Goal: Find specific page/section

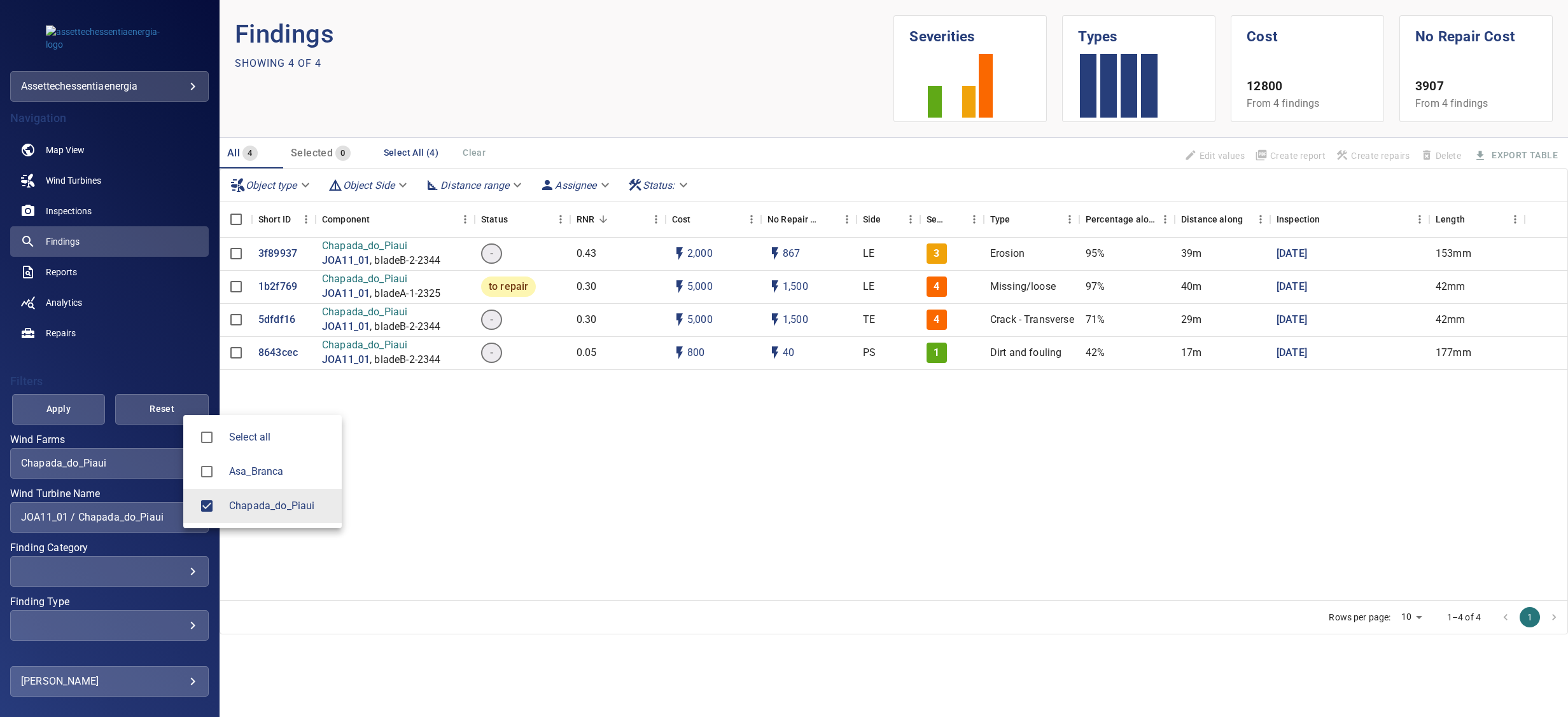
scroll to position [35, 0]
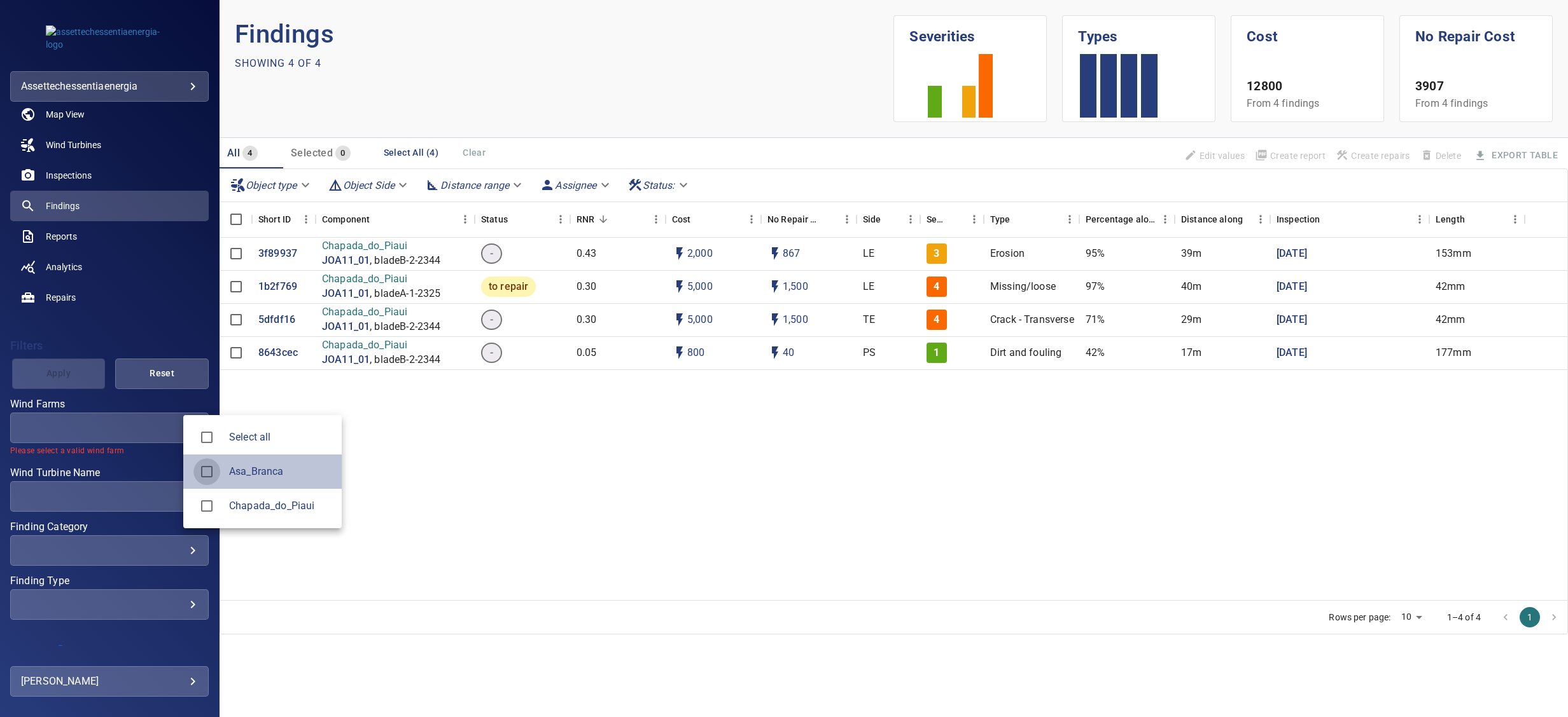
type input "**********"
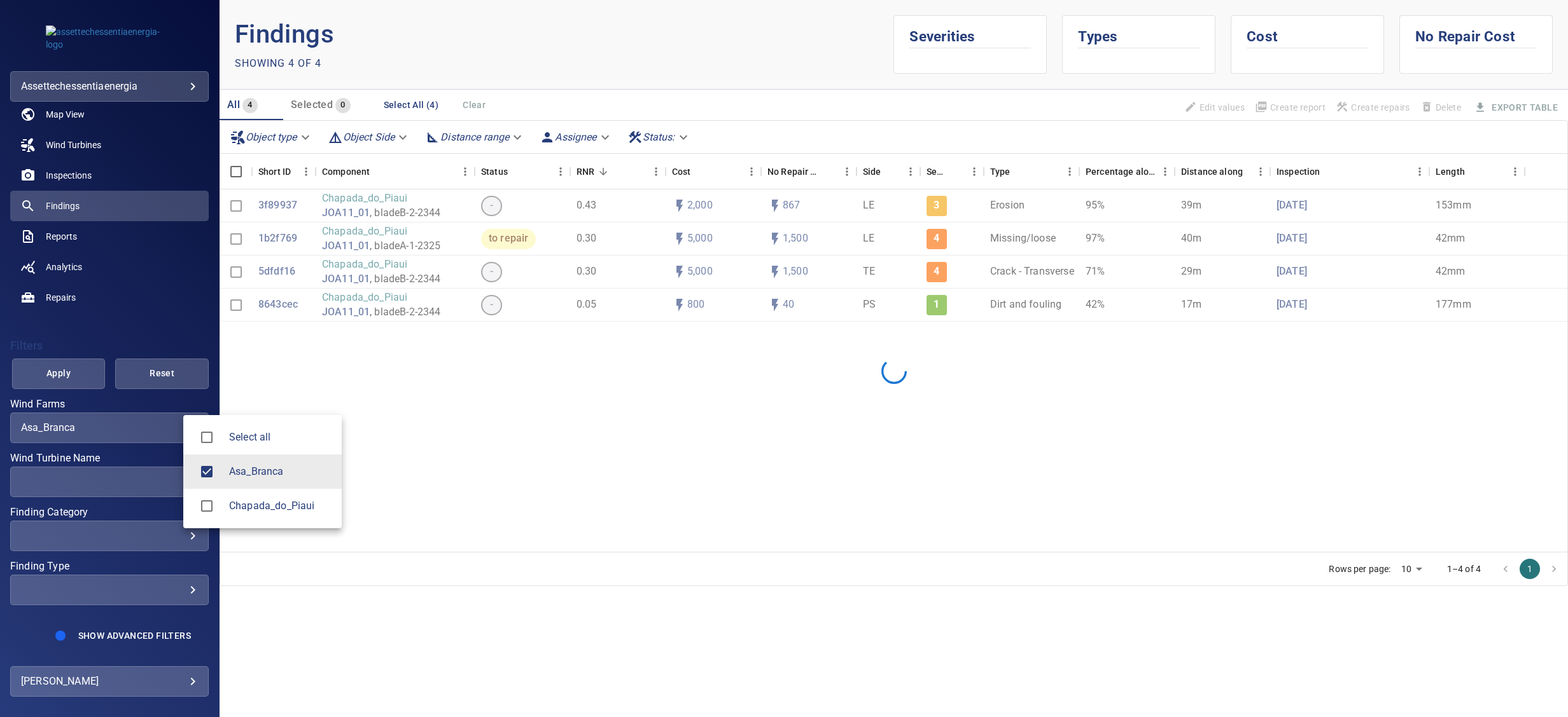
click at [138, 483] on div at bounding box center [784, 358] width 1568 height 717
click at [185, 482] on div "​ ​" at bounding box center [109, 481] width 199 height 30
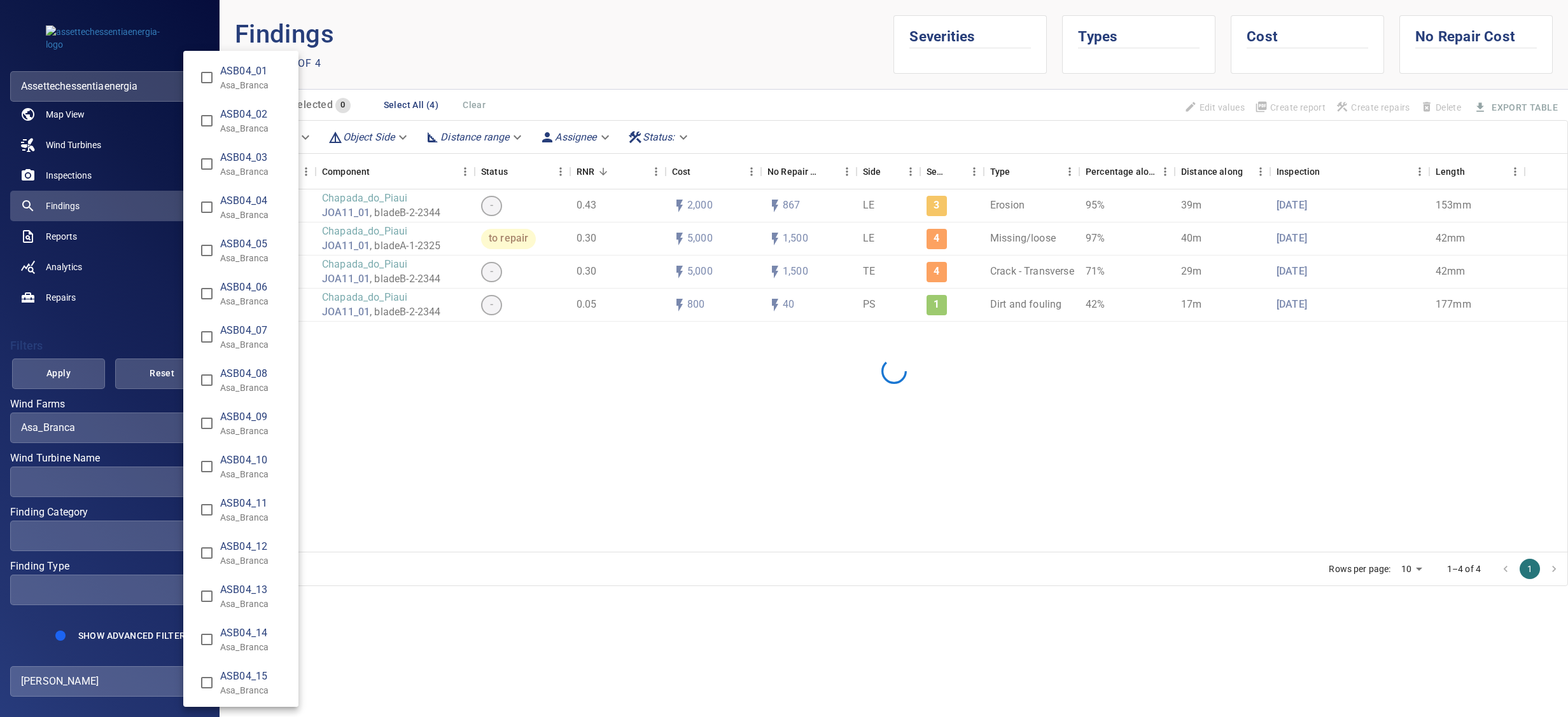
click at [176, 482] on div "Wind Turbine Name" at bounding box center [784, 358] width 1568 height 717
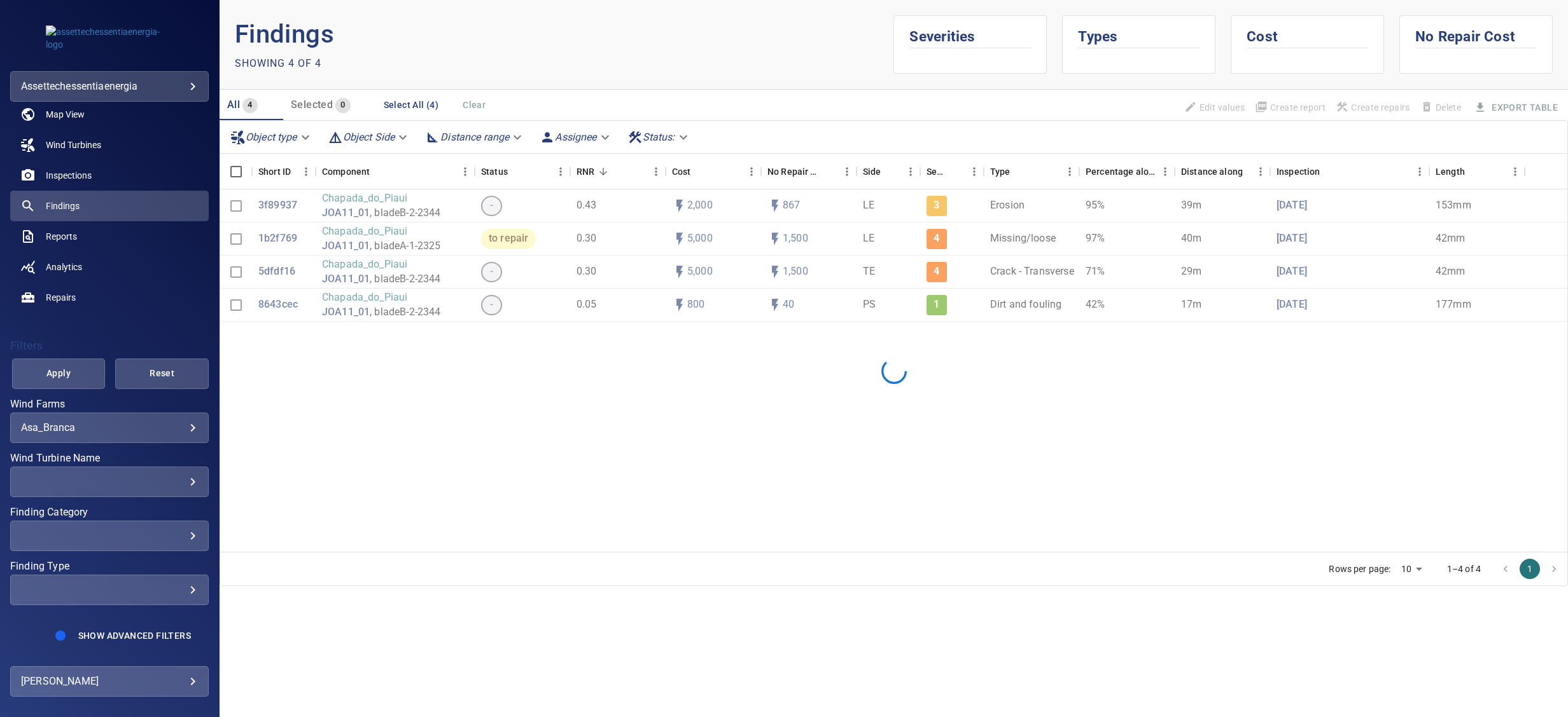
click at [176, 481] on div "​" at bounding box center [109, 481] width 177 height 12
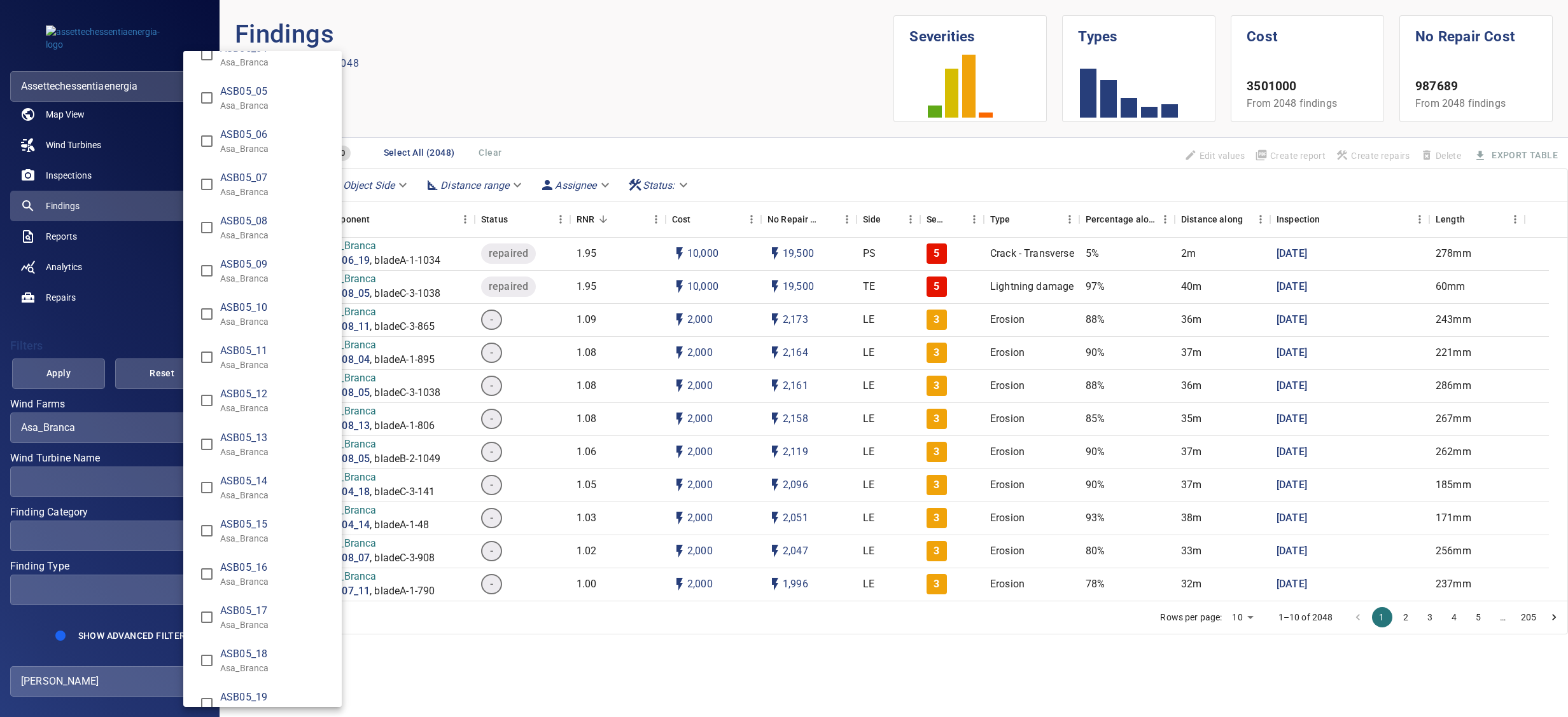
scroll to position [1144, 0]
click at [229, 488] on span "ASB05_17" at bounding box center [276, 483] width 111 height 15
type input "**********"
click at [452, 107] on div "Wind Turbine Name" at bounding box center [784, 358] width 1568 height 717
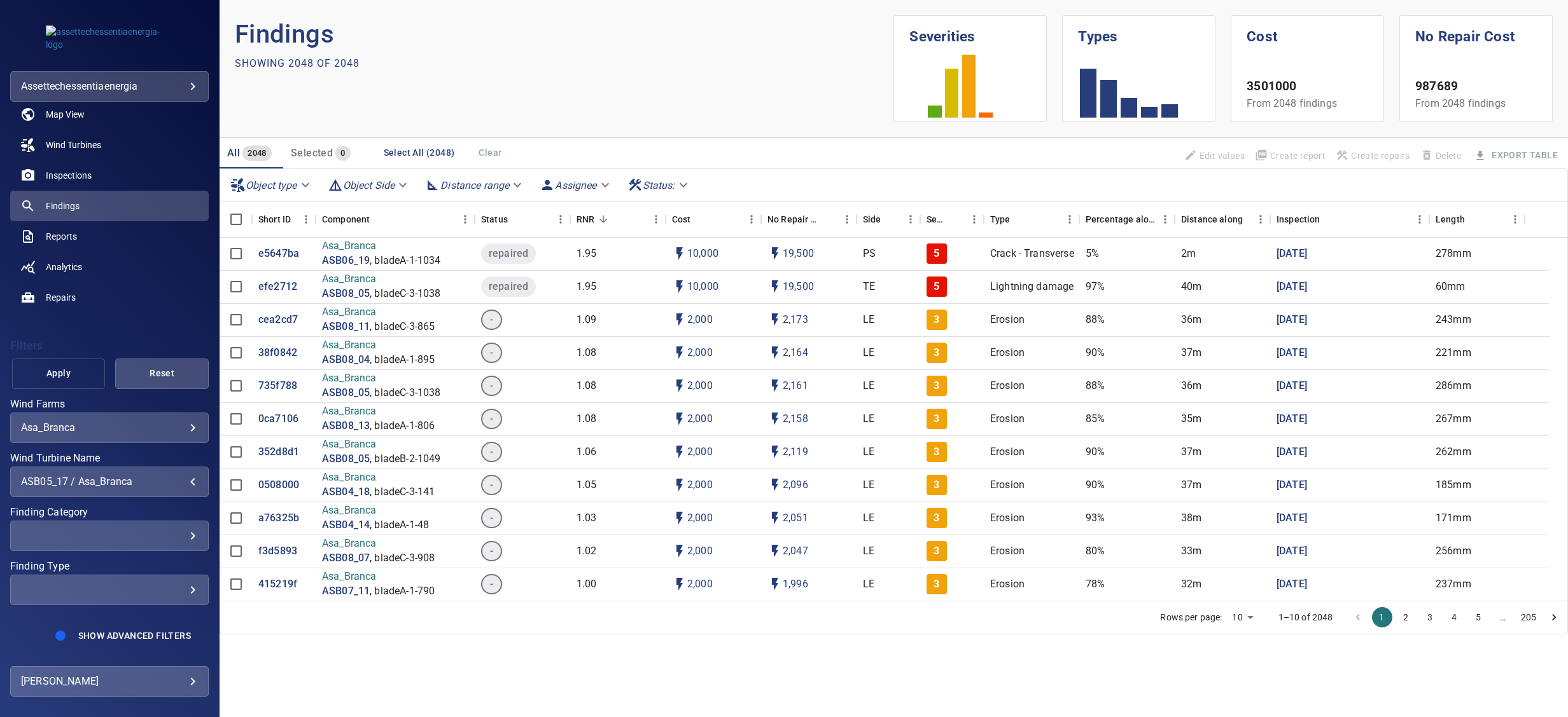
click at [73, 363] on button "Apply" at bounding box center [59, 374] width 93 height 30
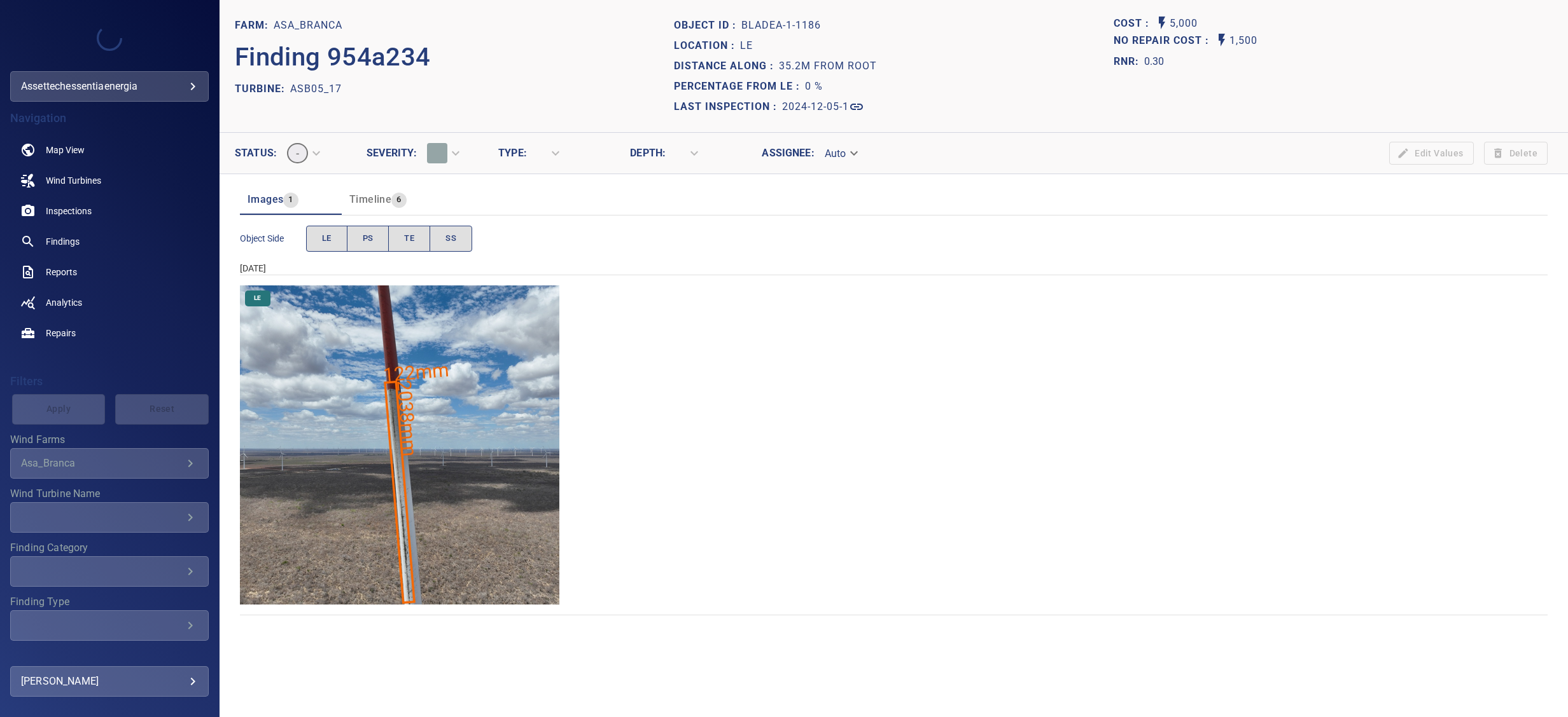
click at [457, 411] on img "Asa_Branca/ASB05_17/2024-12-05-1/2024-12-05-1/image11wp11.jpg" at bounding box center [399, 445] width 319 height 319
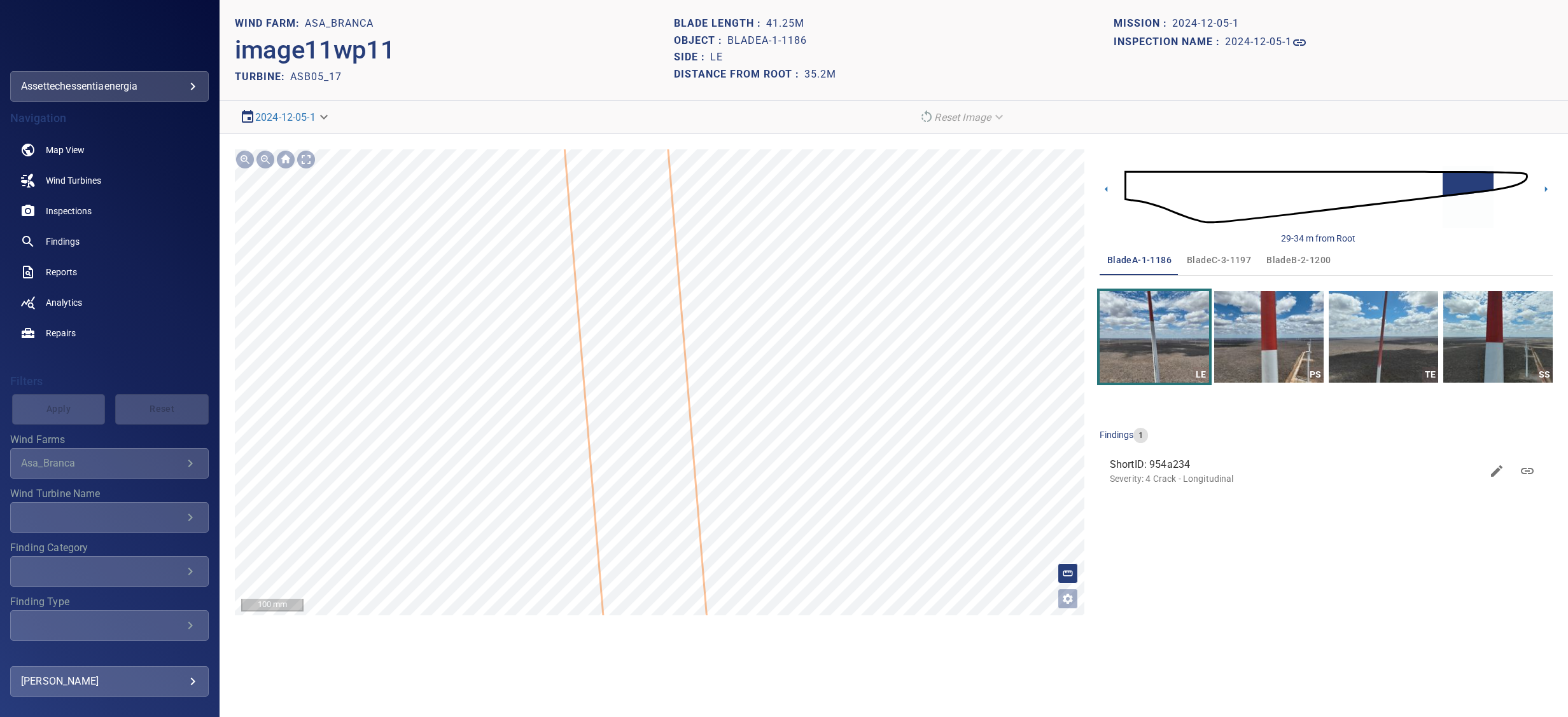
click at [694, 448] on div "2038mm 122mm" at bounding box center [660, 382] width 850 height 466
